Goal: Information Seeking & Learning: Find specific fact

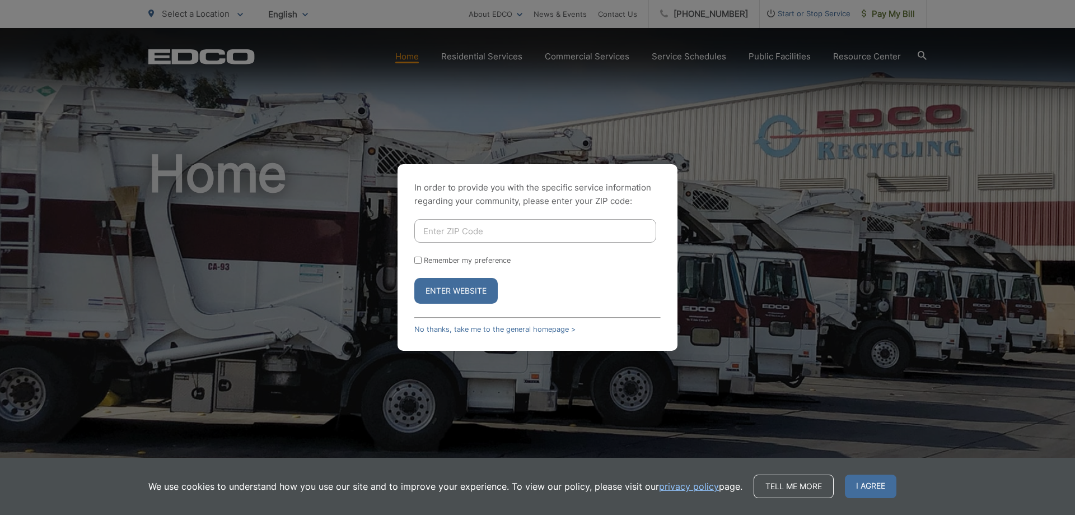
click at [439, 229] on input "Enter ZIP Code" at bounding box center [535, 231] width 242 height 24
click at [501, 327] on link "No thanks, take me to the general homepage >" at bounding box center [494, 329] width 161 height 8
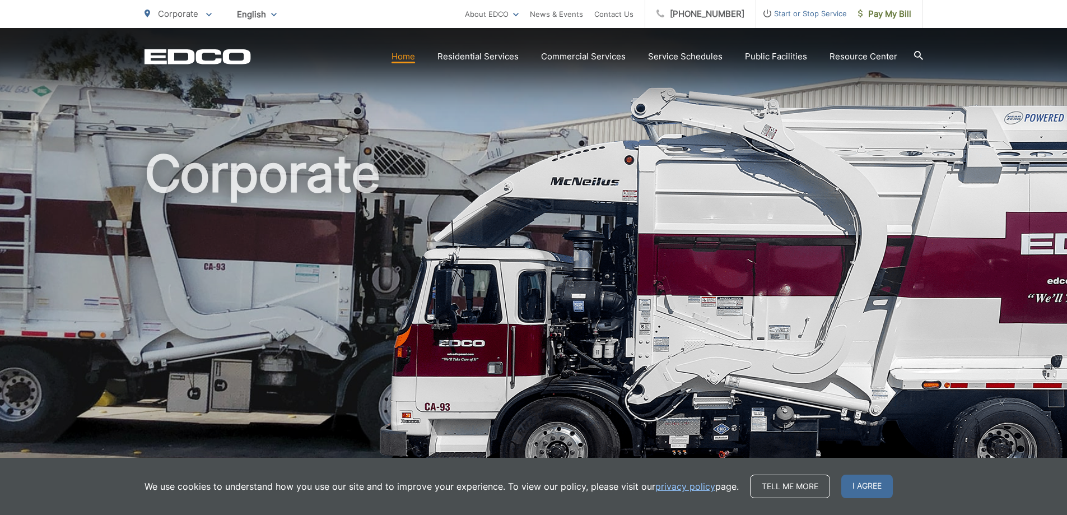
click at [916, 55] on icon at bounding box center [918, 55] width 9 height 9
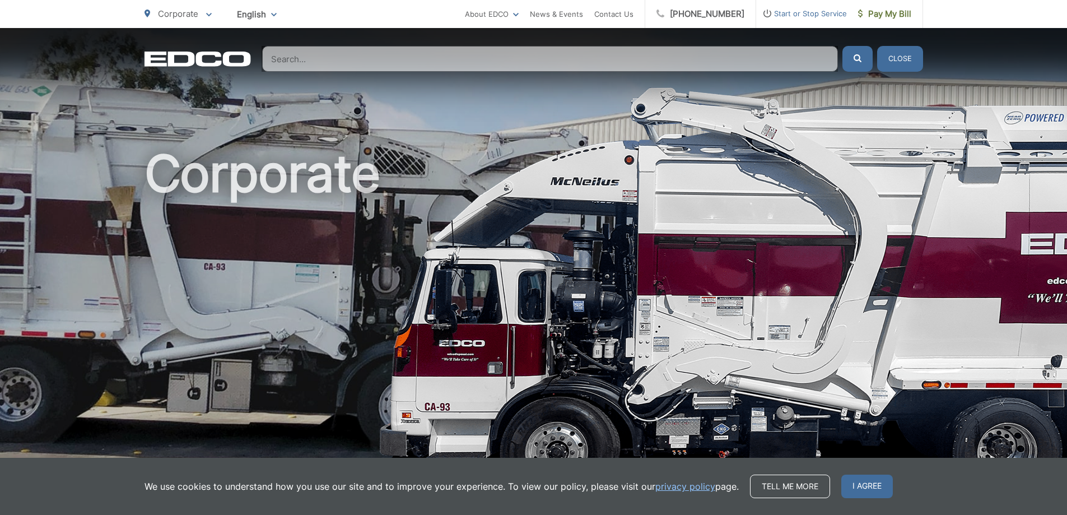
click at [276, 58] on input "Search" at bounding box center [550, 59] width 576 height 26
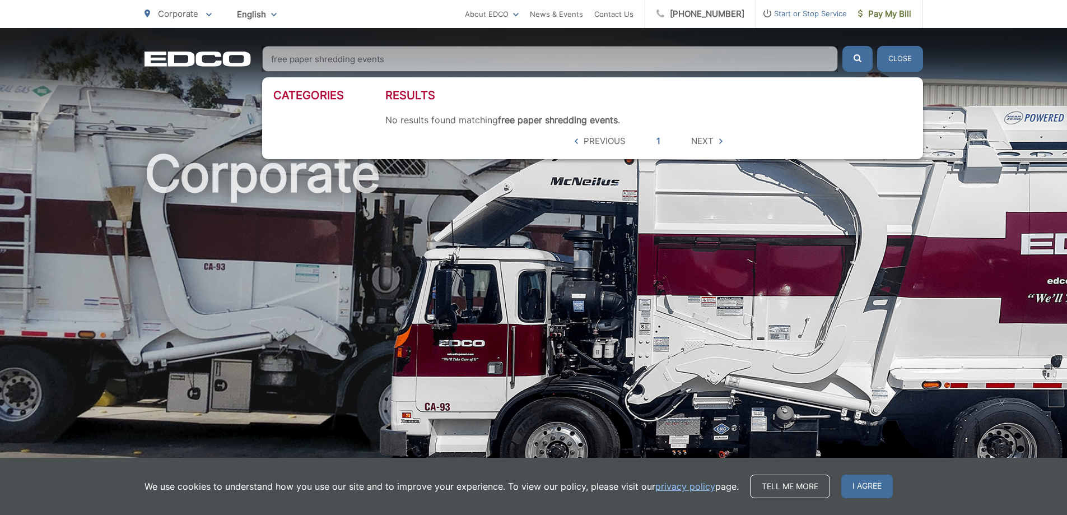
click at [842, 46] on button "submit" at bounding box center [857, 59] width 30 height 26
drag, startPoint x: 288, startPoint y: 62, endPoint x: 268, endPoint y: 62, distance: 20.2
click at [268, 62] on input "free paper shredding events" at bounding box center [550, 59] width 576 height 26
type input "paper shredding events"
click at [860, 57] on icon "submit" at bounding box center [858, 58] width 8 height 8
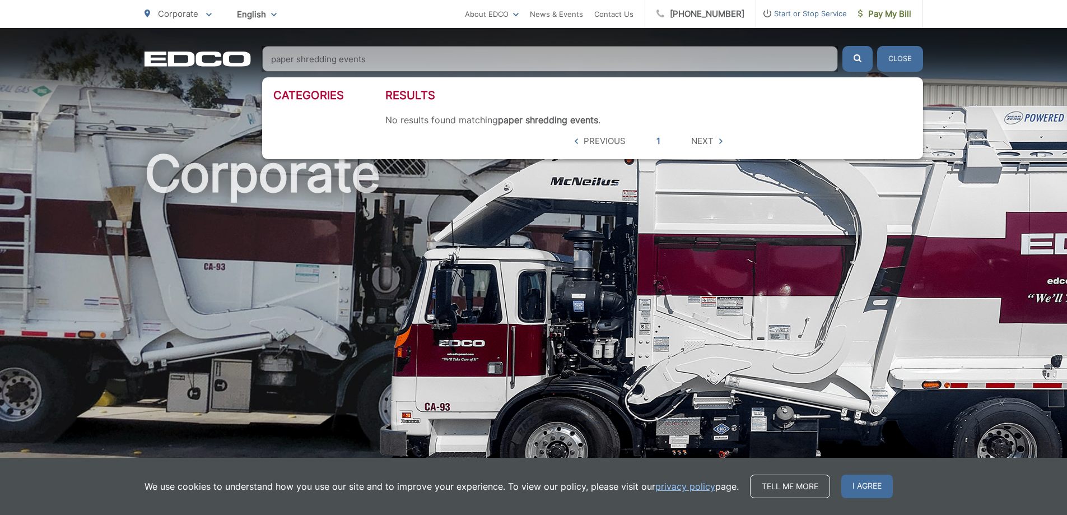
click at [860, 57] on icon "submit" at bounding box center [858, 58] width 8 height 8
